Goal: Check status

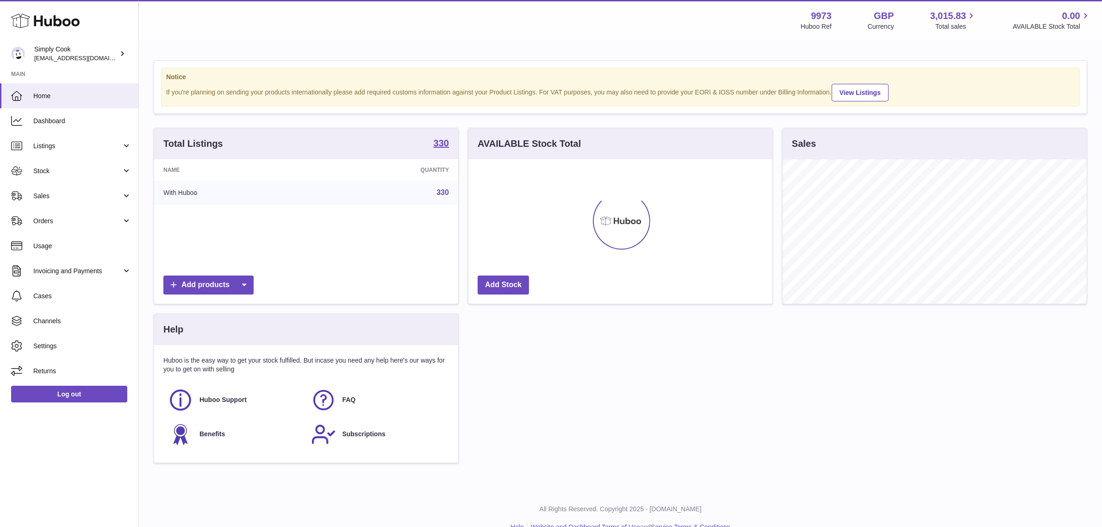
scroll to position [144, 304]
click at [53, 248] on span "Usage" at bounding box center [82, 246] width 98 height 9
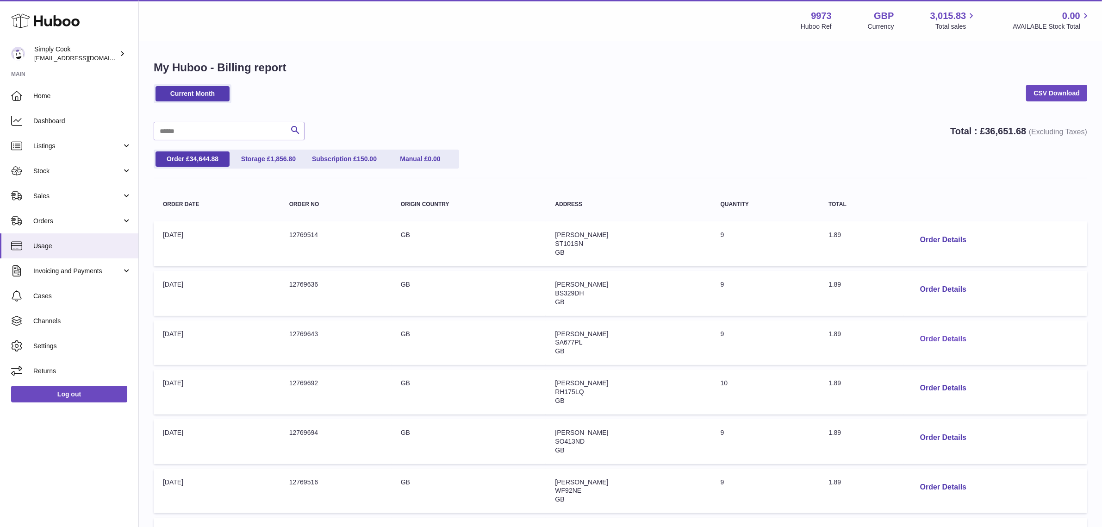
click at [921, 330] on button "Order Details" at bounding box center [942, 338] width 61 height 19
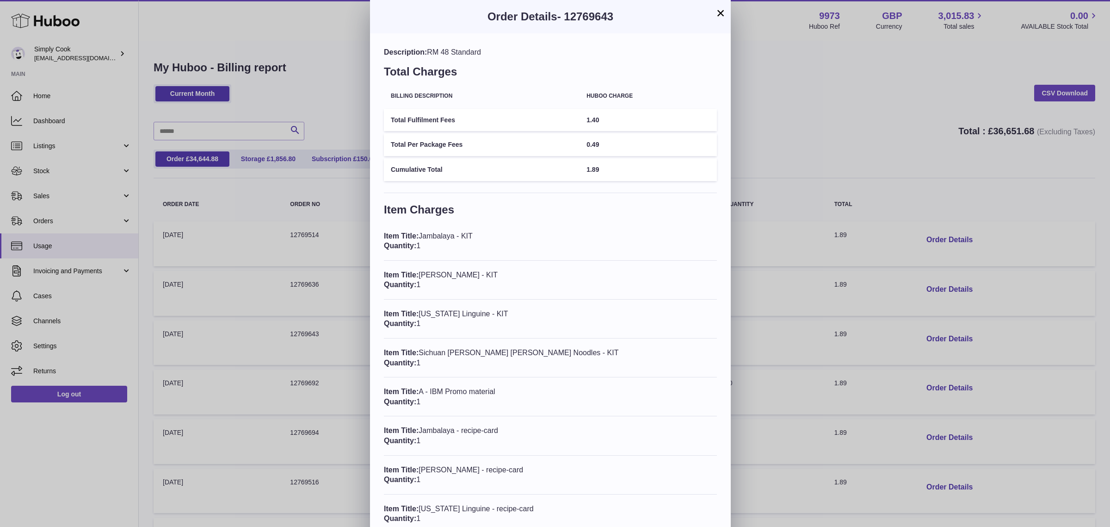
click at [836, 127] on div "× Order Details - 12769643 Description: RM 48 Standard Total Charges Billing De…" at bounding box center [555, 307] width 1110 height 614
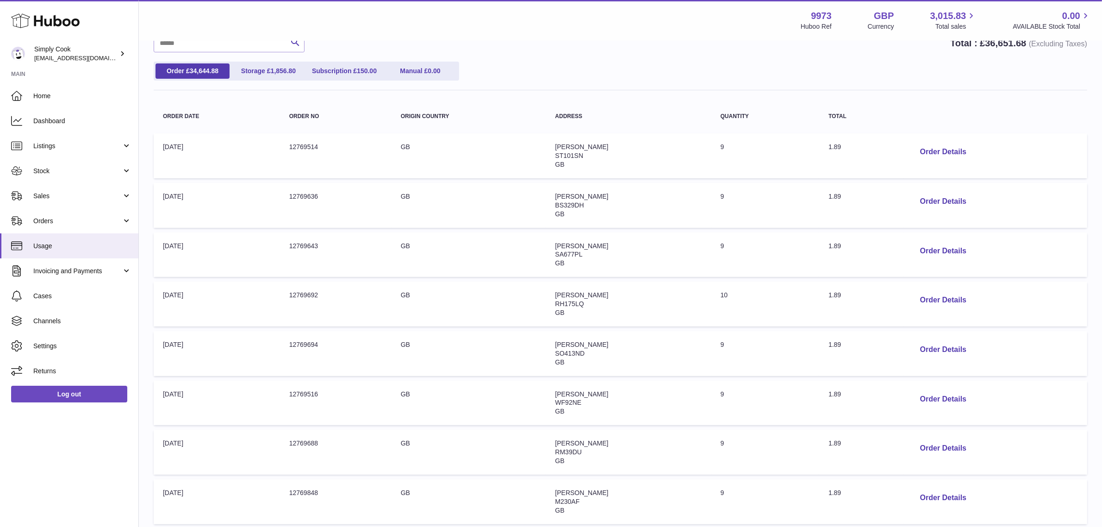
scroll to position [285, 0]
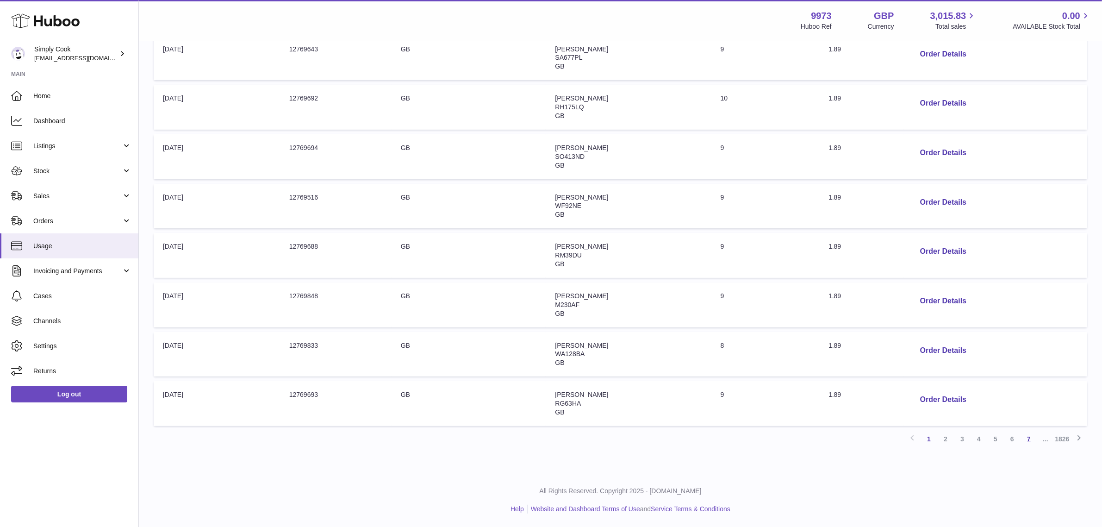
click at [1023, 438] on link "7" at bounding box center [1028, 438] width 17 height 17
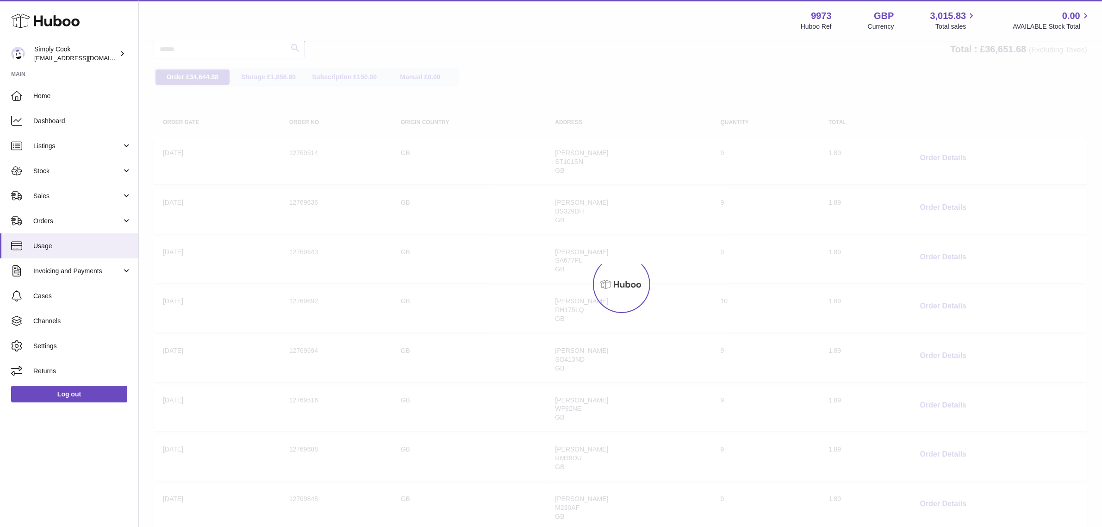
scroll to position [42, 0]
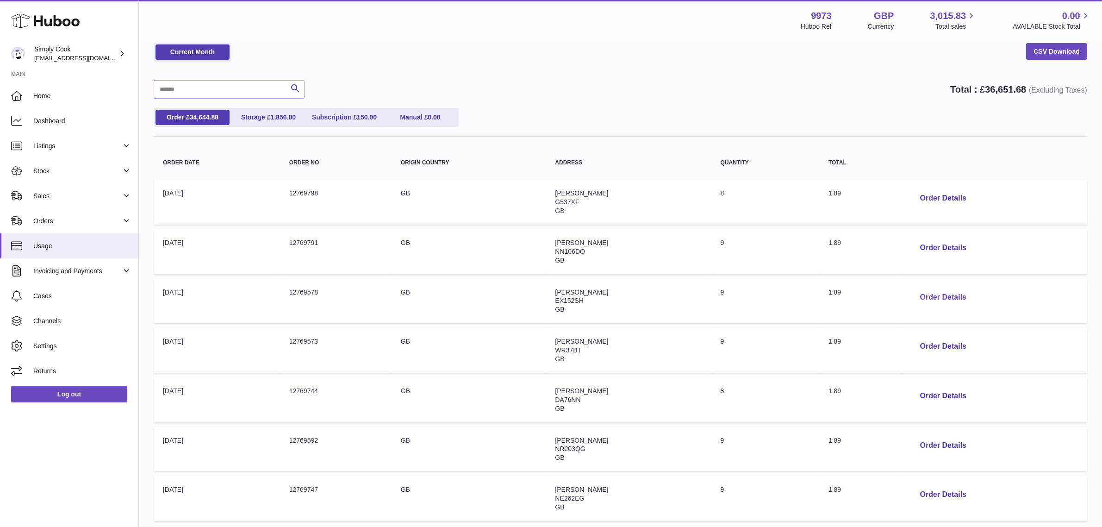
click at [942, 298] on button "Order Details" at bounding box center [942, 297] width 61 height 19
click at [869, 115] on div at bounding box center [555, 263] width 1110 height 527
click at [47, 122] on span "Dashboard" at bounding box center [82, 121] width 98 height 9
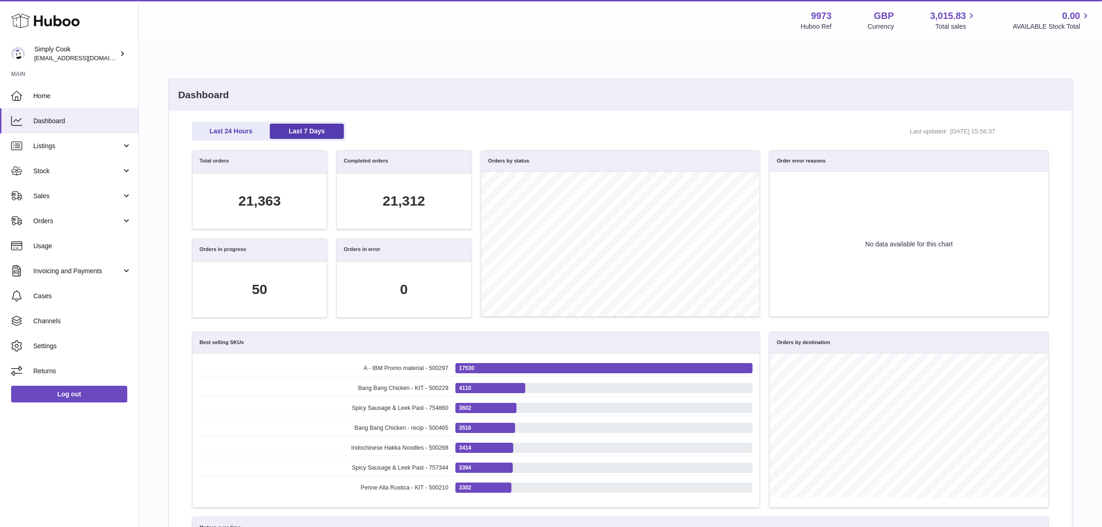
scroll to position [106, 845]
click at [239, 128] on link "Last 24 Hours" at bounding box center [231, 131] width 74 height 15
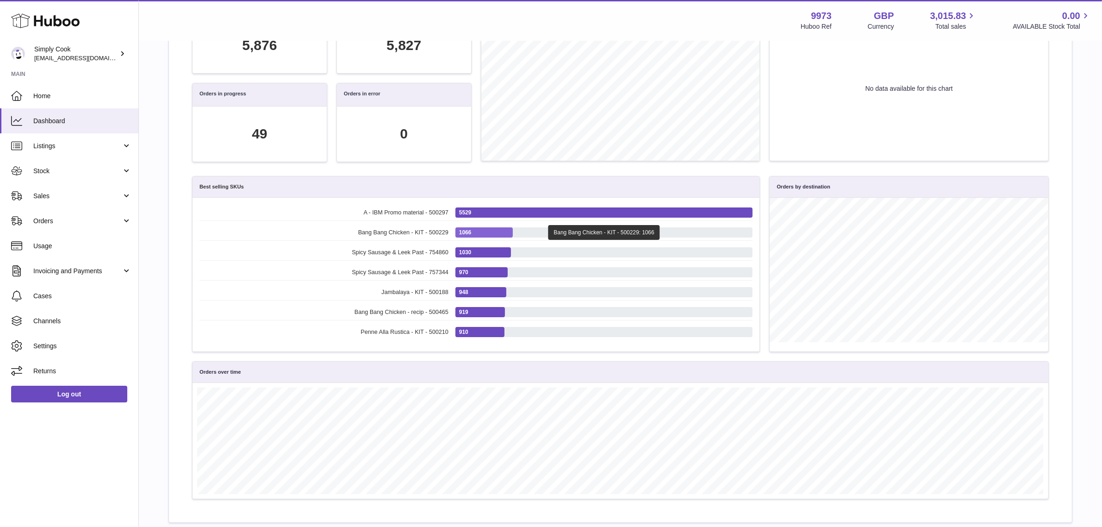
scroll to position [262, 0]
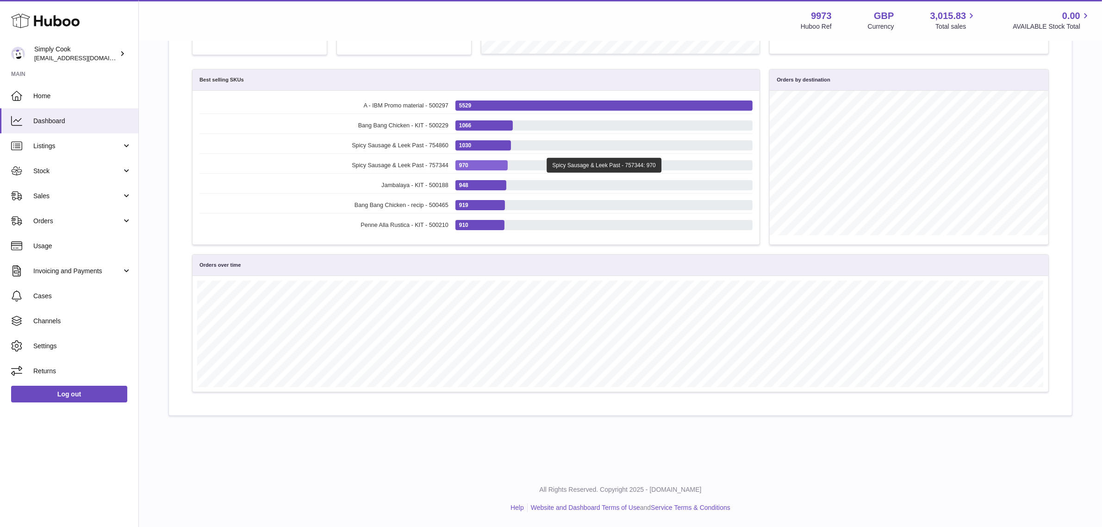
click at [608, 160] on div "Spicy Sausage & Leek Past - 757344: 970" at bounding box center [603, 165] width 114 height 15
